Goal: Task Accomplishment & Management: Use online tool/utility

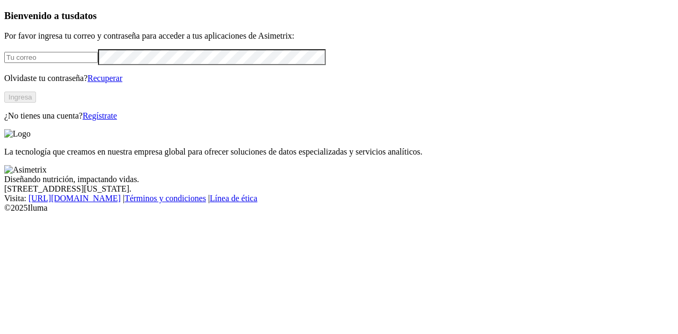
type input "[PERSON_NAME][EMAIL_ADDRESS][PERSON_NAME][DOMAIN_NAME]"
click at [36, 103] on button "Ingresa" at bounding box center [20, 97] width 32 height 11
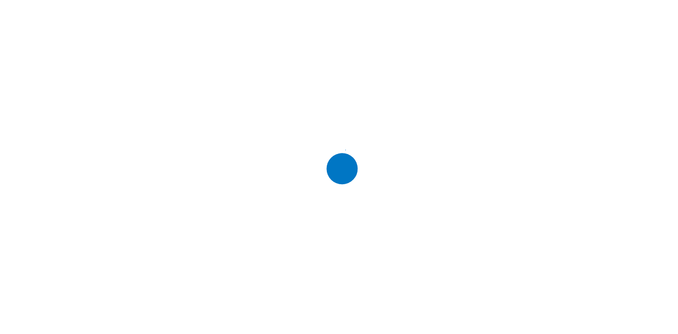
scroll to position [0, 0]
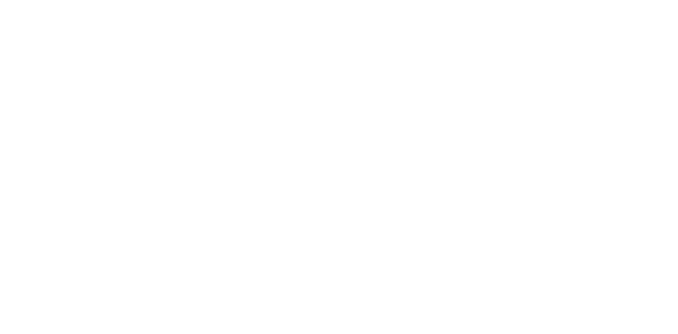
drag, startPoint x: 103, startPoint y: 169, endPoint x: 41, endPoint y: 169, distance: 61.5
drag, startPoint x: 300, startPoint y: 168, endPoint x: 242, endPoint y: 276, distance: 122.4
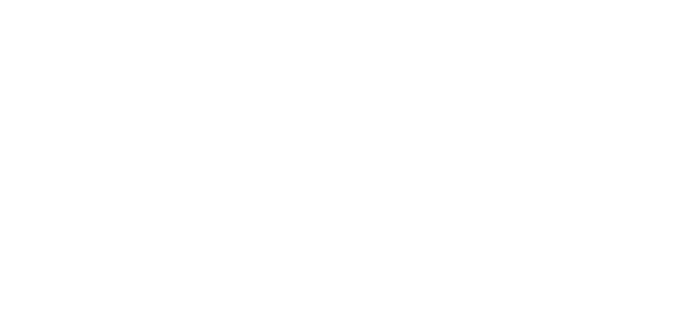
scroll to position [0, 0]
type input "S4-Gestación y maternidad-Luisa Buitrago-Valle-Agropecuaria Garcia López Renter…"
drag, startPoint x: 157, startPoint y: 171, endPoint x: 135, endPoint y: 259, distance: 90.9
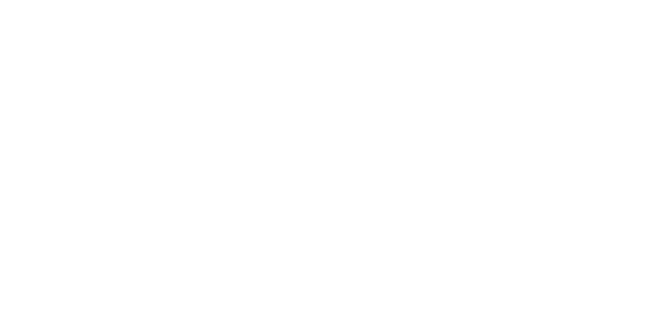
scroll to position [0, 0]
